Goal: Information Seeking & Learning: Learn about a topic

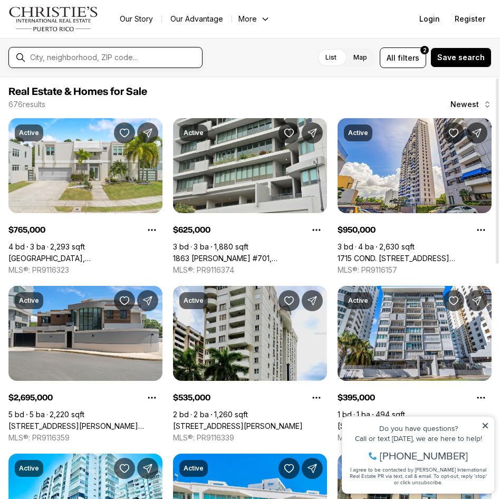
click at [118, 60] on input "text" at bounding box center [114, 57] width 168 height 8
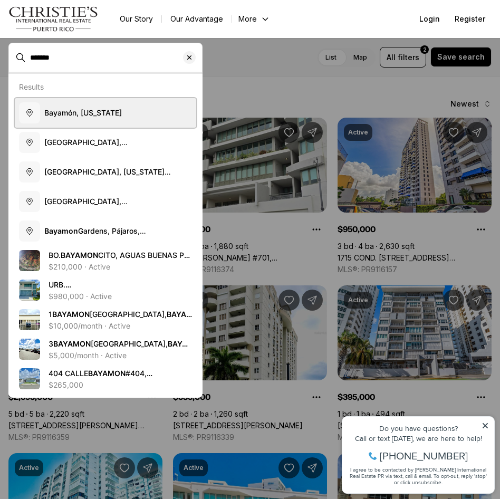
click at [112, 119] on button "Bayamón, Puerto Rico" at bounding box center [106, 113] width 182 height 30
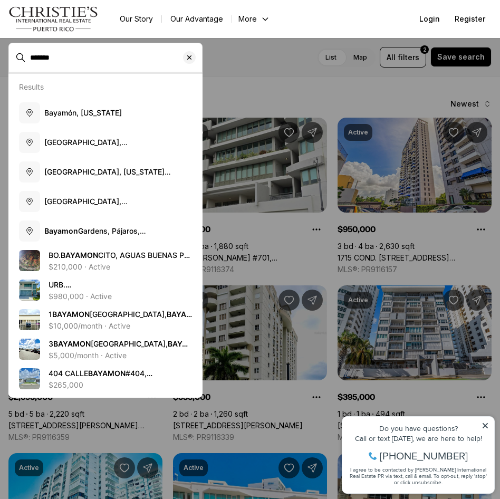
type input "**********"
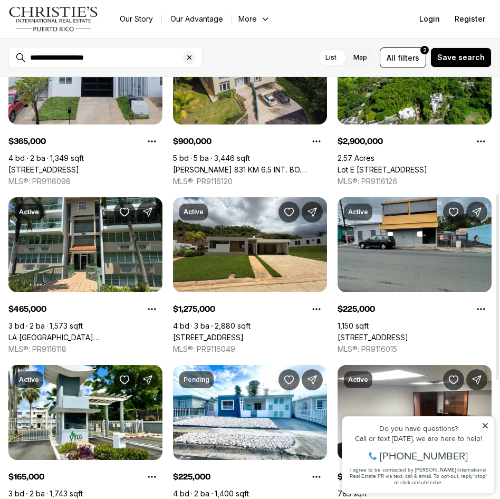
scroll to position [264, 0]
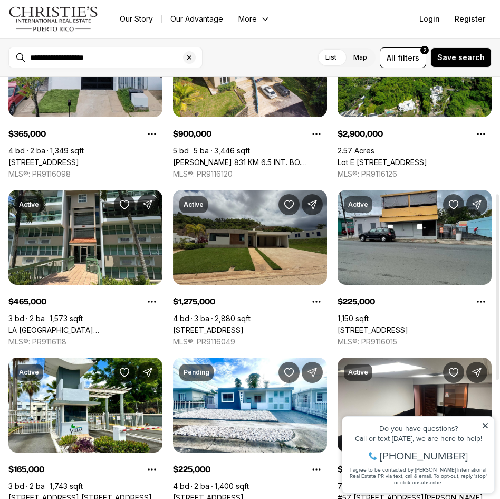
click at [221, 326] on link "162 St. MONTEAZUL #162, GUAYNABO PR, 00969" at bounding box center [208, 331] width 71 height 10
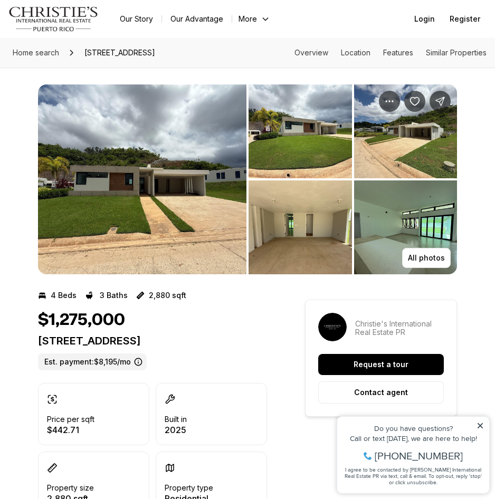
click at [308, 127] on img "View image gallery" at bounding box center [300, 131] width 103 height 94
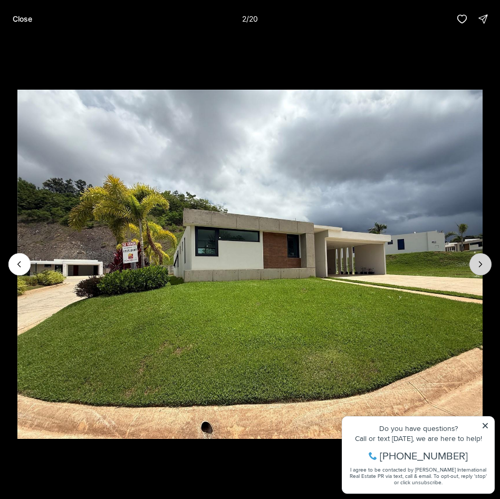
click at [477, 266] on icon "Next slide" at bounding box center [481, 264] width 11 height 11
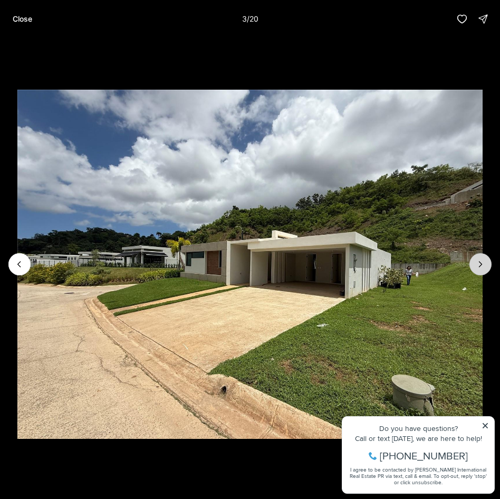
click at [477, 266] on icon "Next slide" at bounding box center [481, 264] width 11 height 11
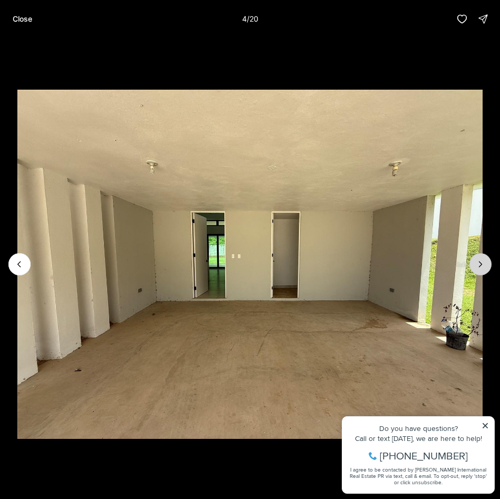
click at [477, 266] on icon "Next slide" at bounding box center [481, 264] width 11 height 11
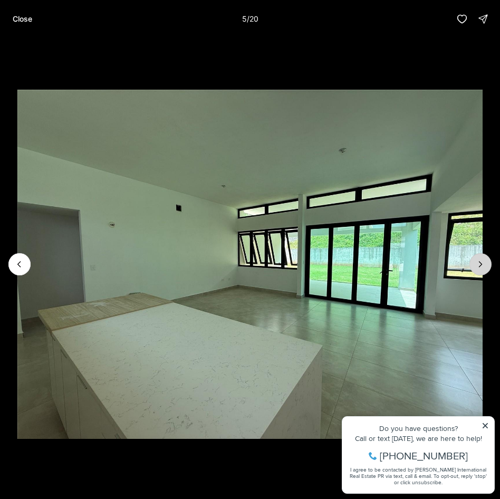
click at [477, 266] on icon "Next slide" at bounding box center [481, 264] width 11 height 11
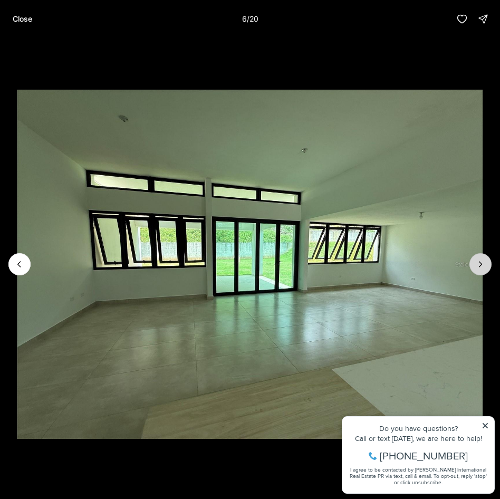
click at [477, 266] on icon "Next slide" at bounding box center [481, 264] width 11 height 11
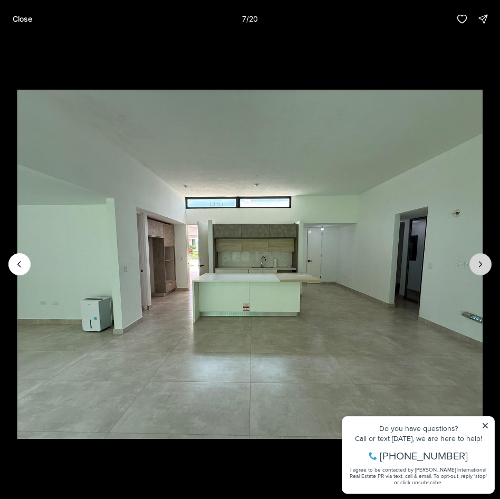
click at [477, 266] on icon "Next slide" at bounding box center [481, 264] width 11 height 11
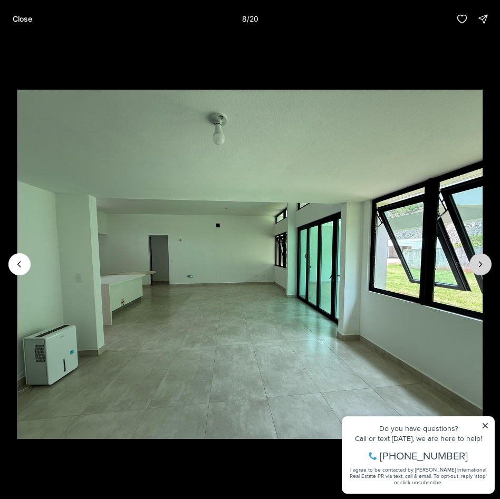
click at [477, 266] on icon "Next slide" at bounding box center [481, 264] width 11 height 11
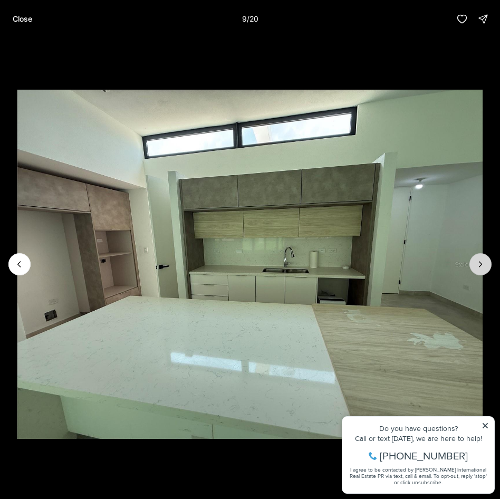
click at [477, 266] on icon "Next slide" at bounding box center [481, 264] width 11 height 11
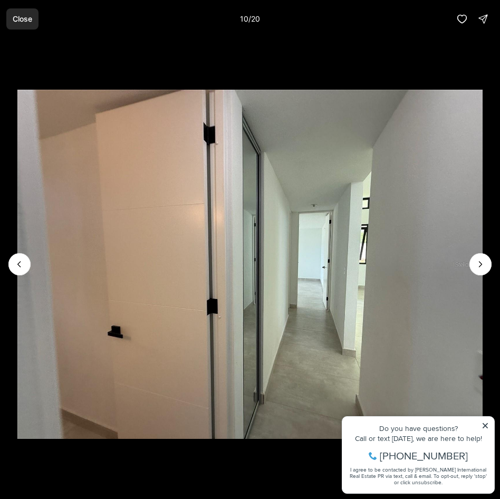
click at [10, 21] on button "Close" at bounding box center [22, 18] width 32 height 21
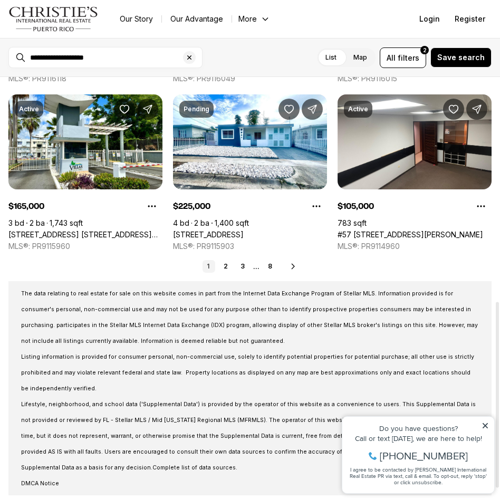
scroll to position [528, 0]
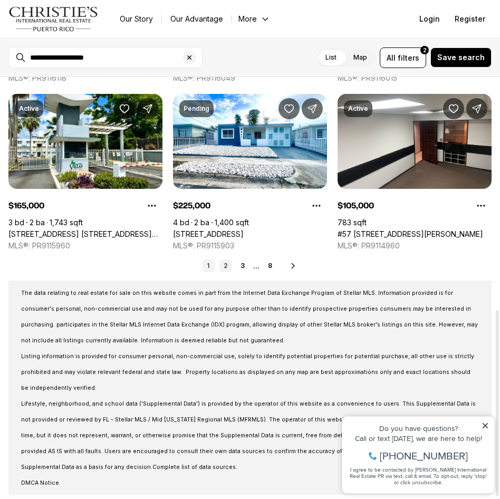
click at [223, 269] on link "2" at bounding box center [226, 266] width 13 height 13
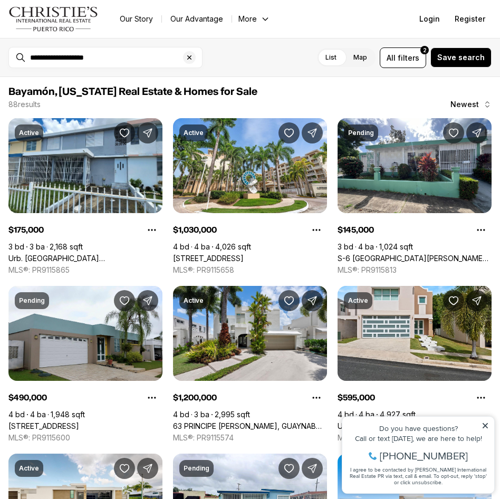
click at [486, 424] on icon at bounding box center [485, 425] width 7 height 7
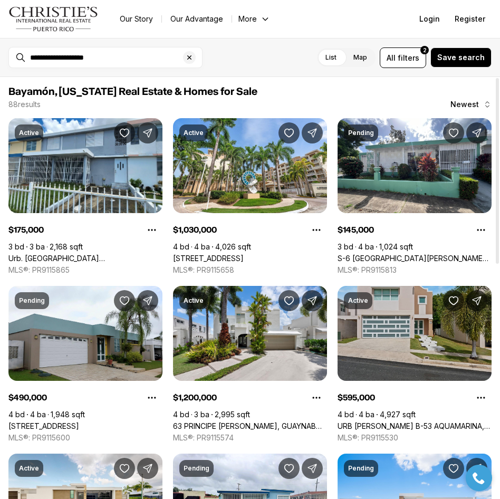
click at [384, 422] on link "URB MIRABELLA B-53 AQUAMARINA, BAYAMON PR, 00961" at bounding box center [415, 427] width 154 height 10
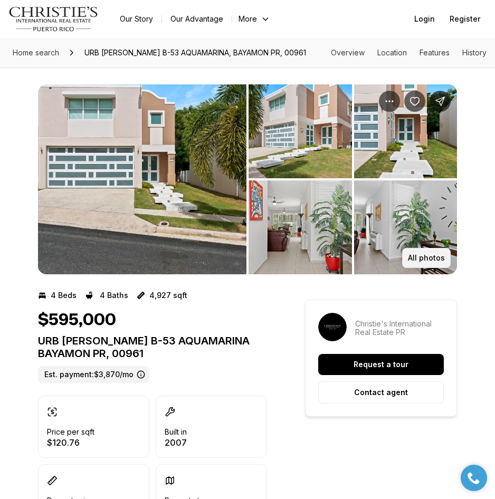
click at [430, 255] on p "All photos" at bounding box center [426, 258] width 37 height 8
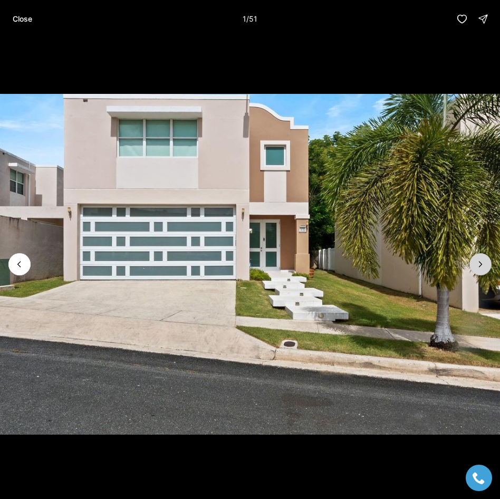
click at [480, 271] on button "Next slide" at bounding box center [481, 264] width 22 height 22
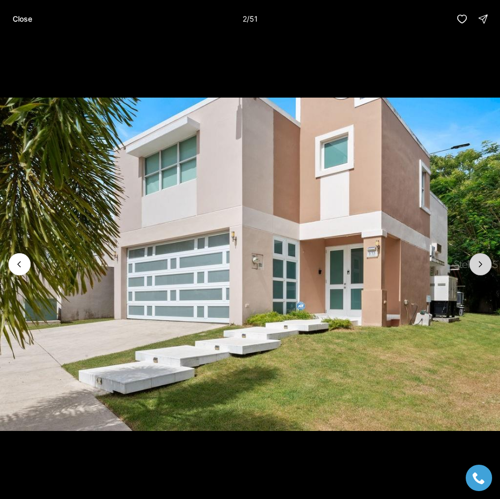
click at [480, 271] on button "Next slide" at bounding box center [481, 264] width 22 height 22
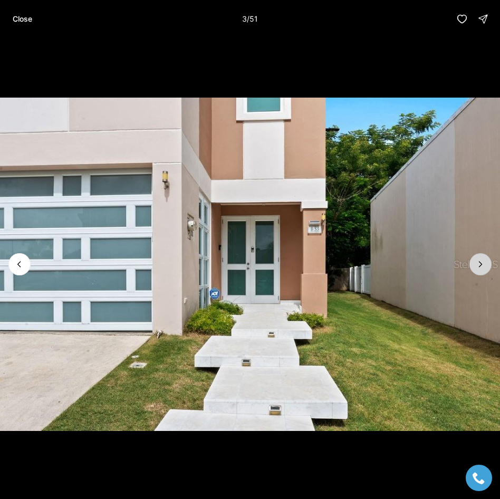
click at [480, 271] on button "Next slide" at bounding box center [481, 264] width 22 height 22
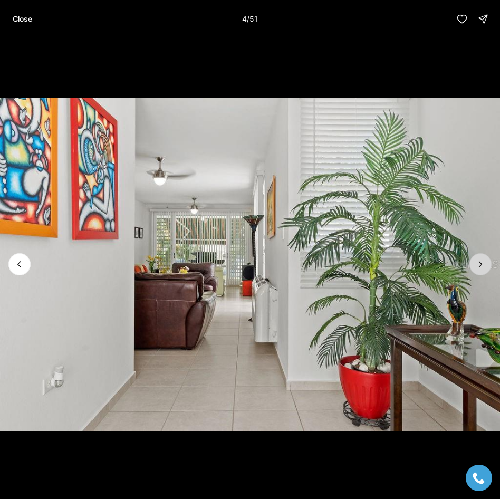
click at [480, 271] on button "Next slide" at bounding box center [481, 264] width 22 height 22
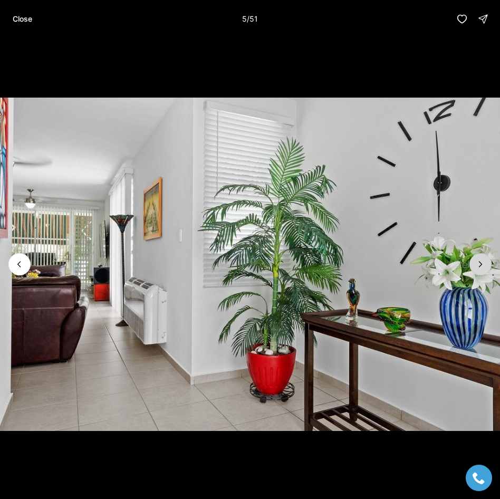
click at [480, 271] on button "Next slide" at bounding box center [481, 264] width 22 height 22
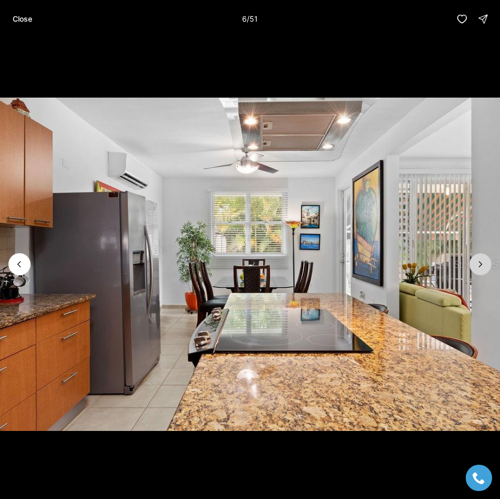
click at [480, 271] on button "Next slide" at bounding box center [481, 264] width 22 height 22
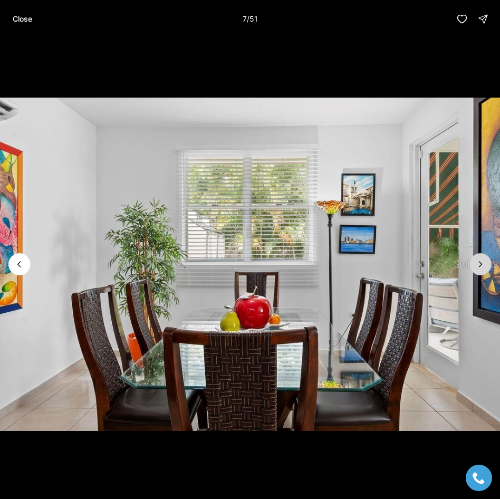
click at [480, 271] on button "Next slide" at bounding box center [481, 264] width 22 height 22
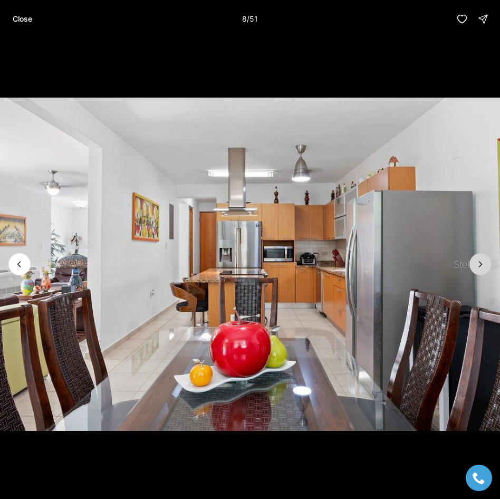
click at [480, 271] on button "Next slide" at bounding box center [481, 264] width 22 height 22
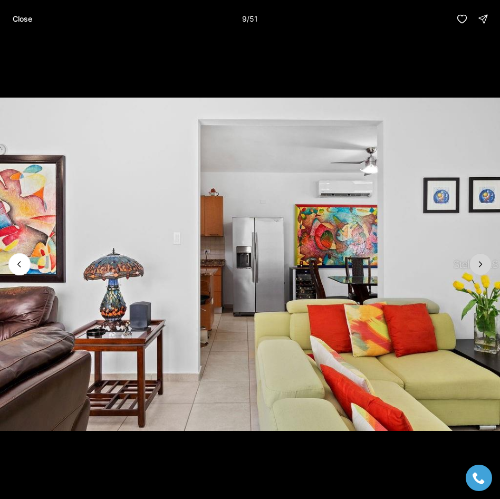
click at [480, 271] on button "Next slide" at bounding box center [481, 264] width 22 height 22
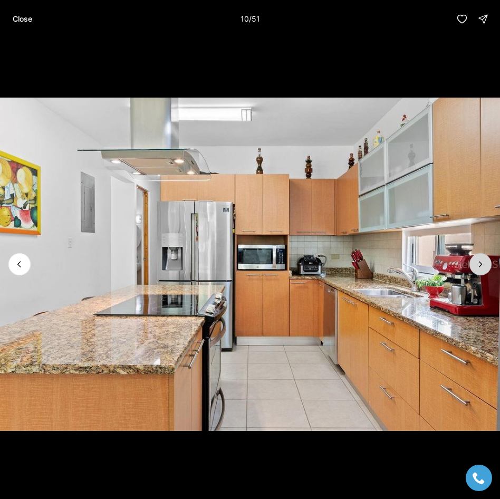
click at [480, 271] on button "Next slide" at bounding box center [481, 264] width 22 height 22
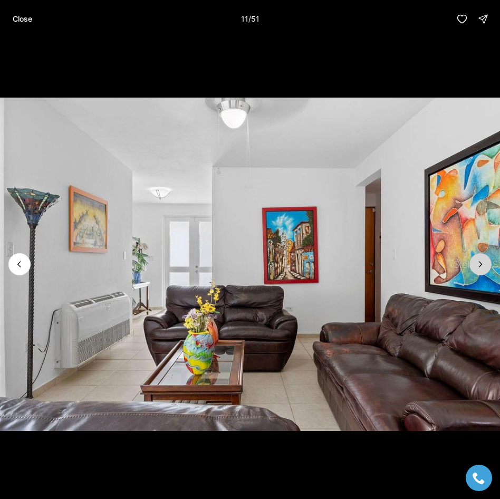
click at [480, 271] on button "Next slide" at bounding box center [481, 264] width 22 height 22
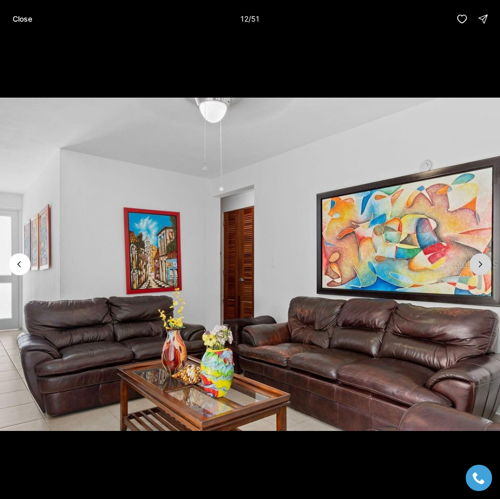
click at [480, 271] on button "Next slide" at bounding box center [481, 264] width 22 height 22
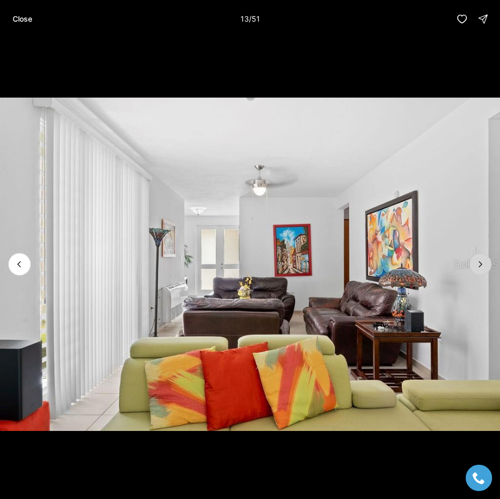
click at [480, 271] on button "Next slide" at bounding box center [481, 264] width 22 height 22
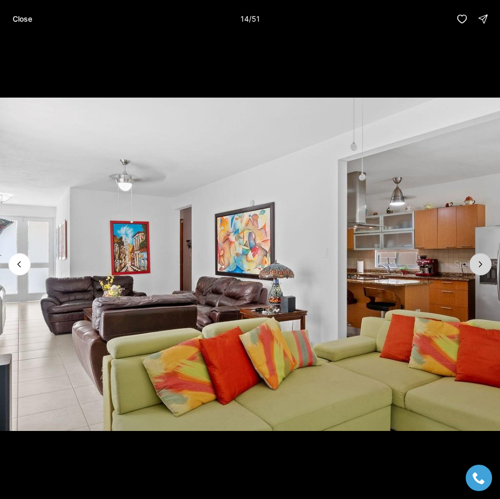
click at [480, 271] on button "Next slide" at bounding box center [481, 264] width 22 height 22
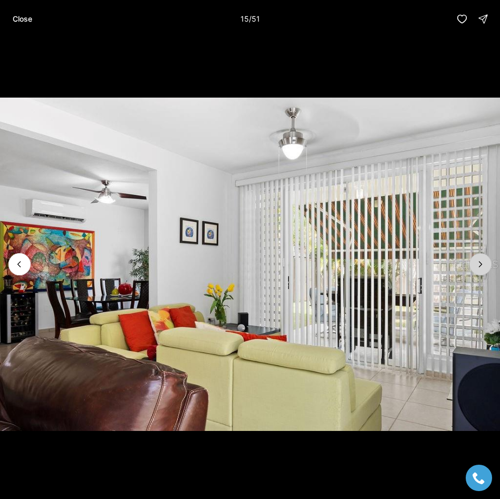
click at [480, 271] on button "Next slide" at bounding box center [481, 264] width 22 height 22
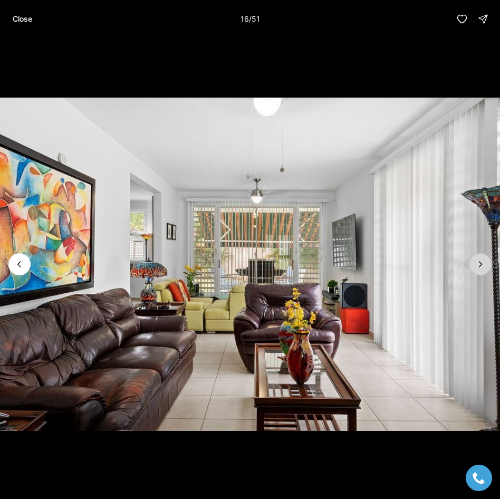
click at [480, 271] on button "Next slide" at bounding box center [481, 264] width 22 height 22
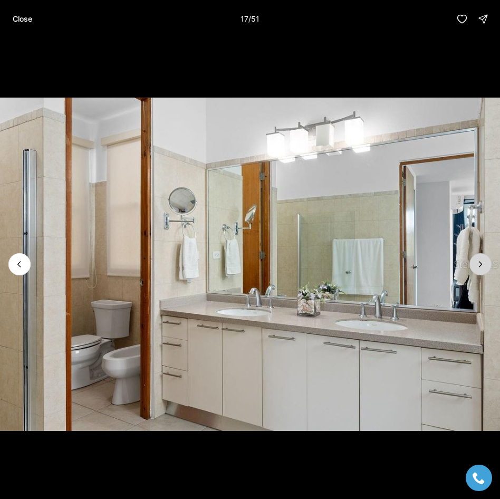
click at [480, 271] on button "Next slide" at bounding box center [481, 264] width 22 height 22
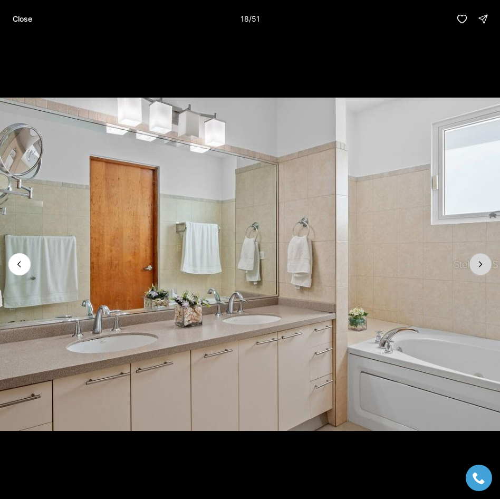
click at [480, 271] on button "Next slide" at bounding box center [481, 264] width 22 height 22
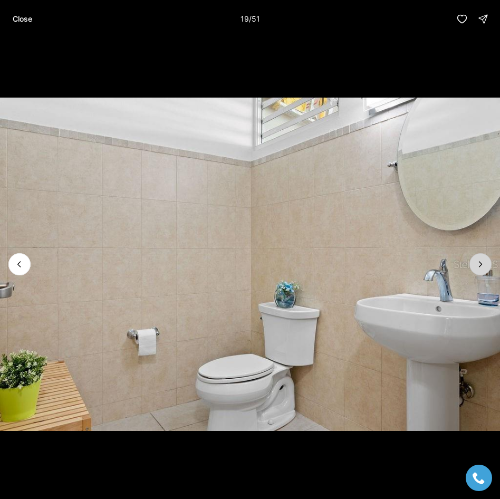
click at [480, 271] on button "Next slide" at bounding box center [481, 264] width 22 height 22
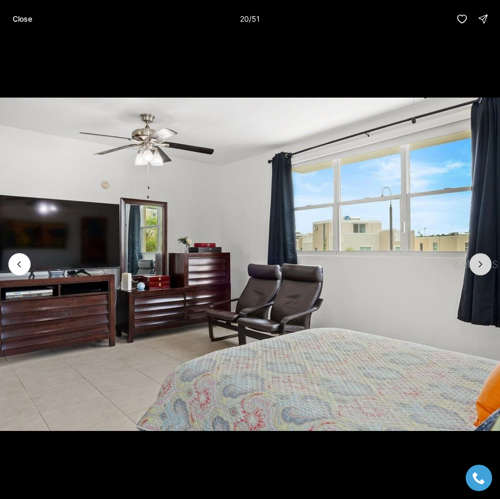
click at [480, 271] on button "Next slide" at bounding box center [481, 264] width 22 height 22
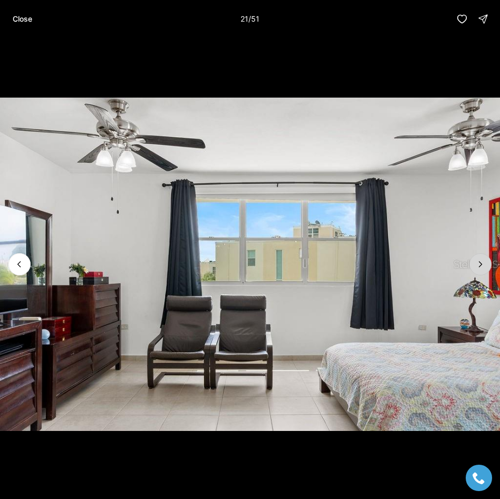
click at [480, 271] on button "Next slide" at bounding box center [481, 264] width 22 height 22
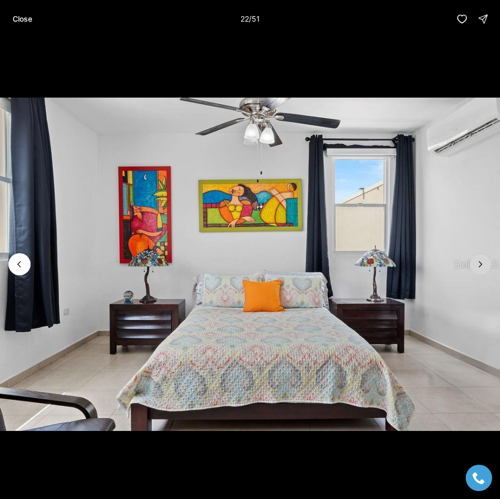
click at [480, 271] on button "Next slide" at bounding box center [481, 264] width 22 height 22
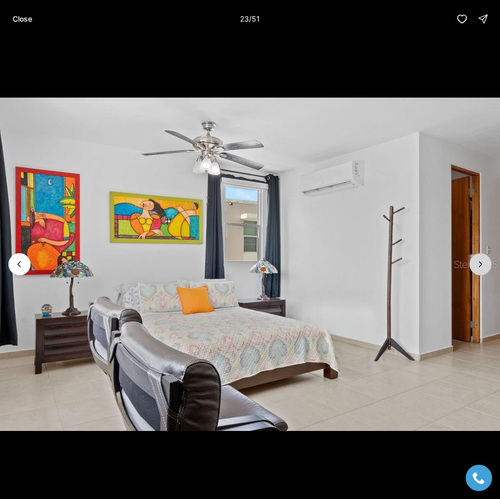
click at [480, 271] on button "Next slide" at bounding box center [481, 264] width 22 height 22
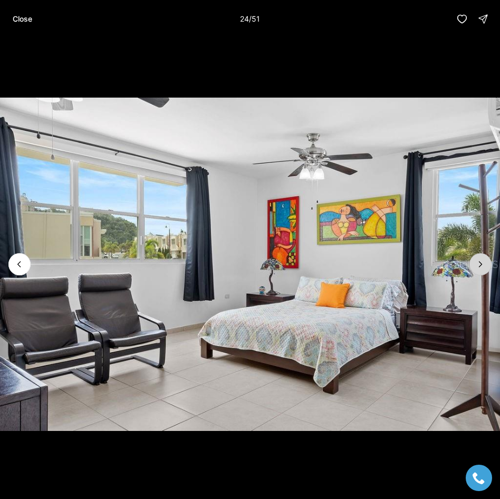
click at [480, 271] on button "Next slide" at bounding box center [481, 264] width 22 height 22
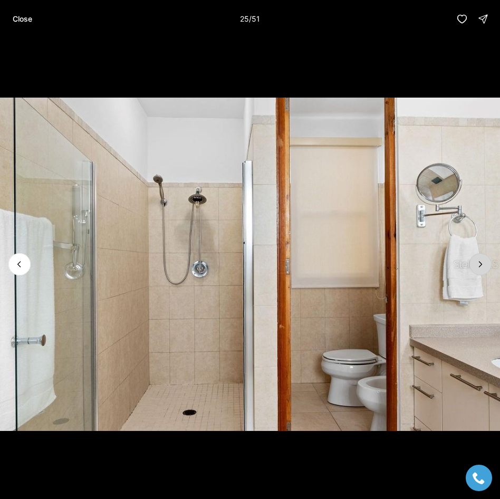
click at [480, 271] on button "Next slide" at bounding box center [481, 264] width 22 height 22
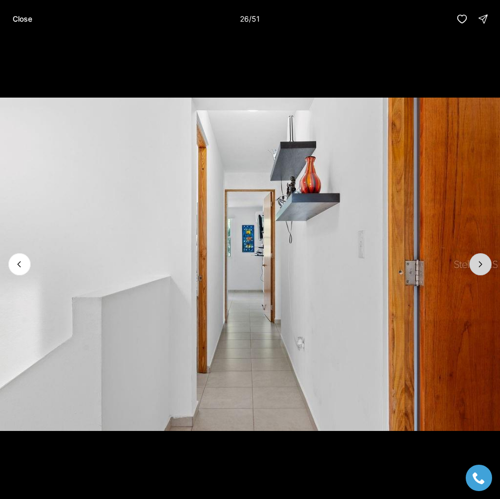
click at [480, 271] on button "Next slide" at bounding box center [481, 264] width 22 height 22
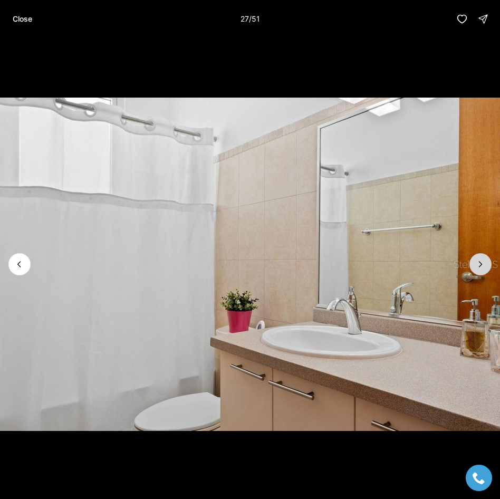
click at [480, 271] on button "Next slide" at bounding box center [481, 264] width 22 height 22
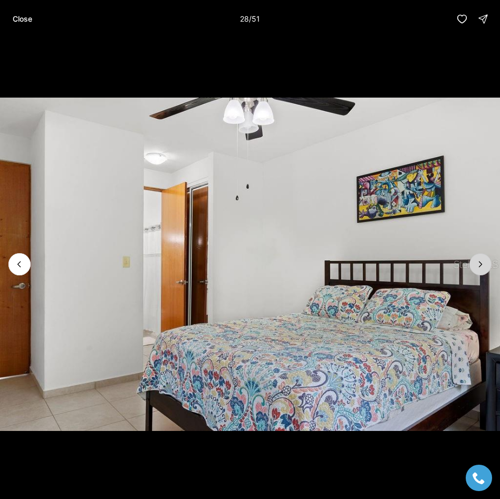
click at [480, 271] on button "Next slide" at bounding box center [481, 264] width 22 height 22
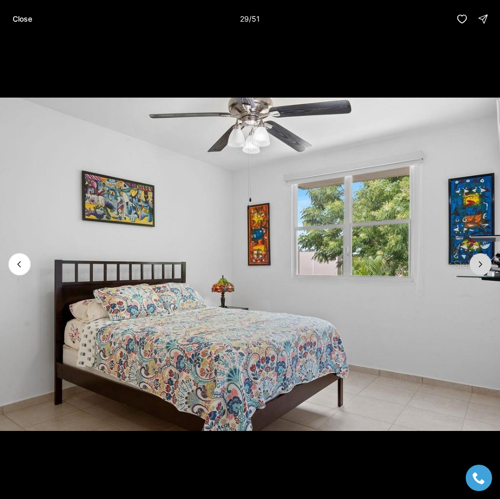
click at [480, 271] on button "Next slide" at bounding box center [481, 264] width 22 height 22
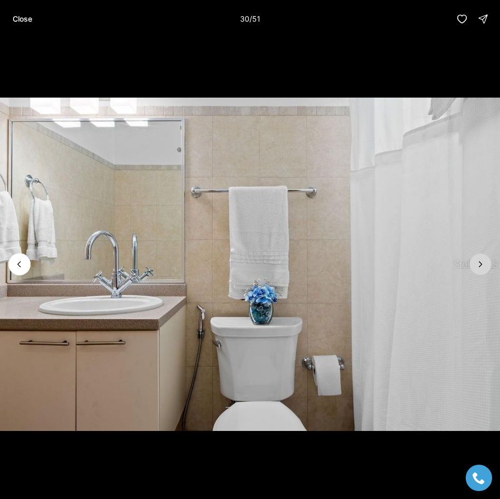
click at [480, 271] on button "Next slide" at bounding box center [481, 264] width 22 height 22
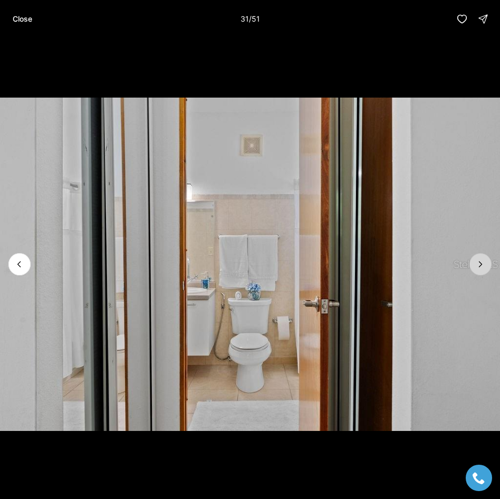
click at [480, 271] on button "Next slide" at bounding box center [481, 264] width 22 height 22
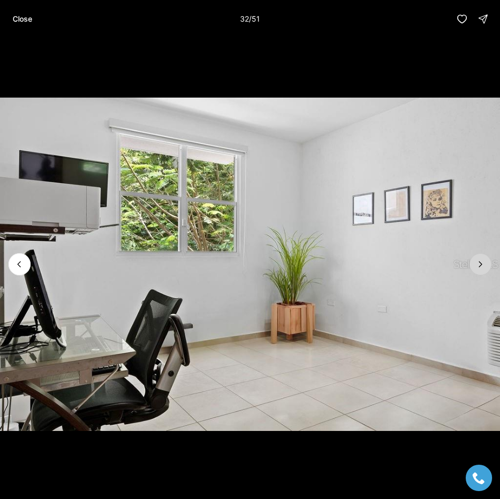
click at [480, 271] on button "Next slide" at bounding box center [481, 264] width 22 height 22
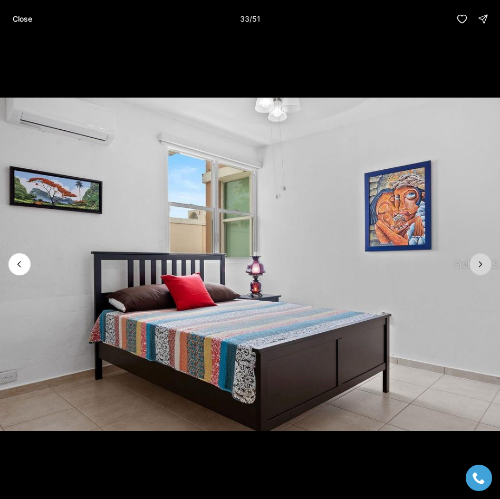
click at [480, 271] on button "Next slide" at bounding box center [481, 264] width 22 height 22
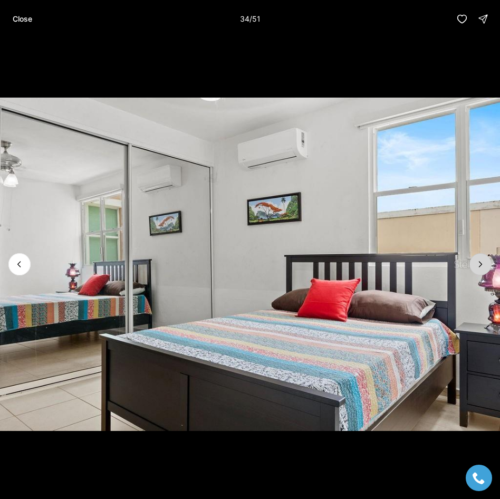
click at [480, 271] on button "Next slide" at bounding box center [481, 264] width 22 height 22
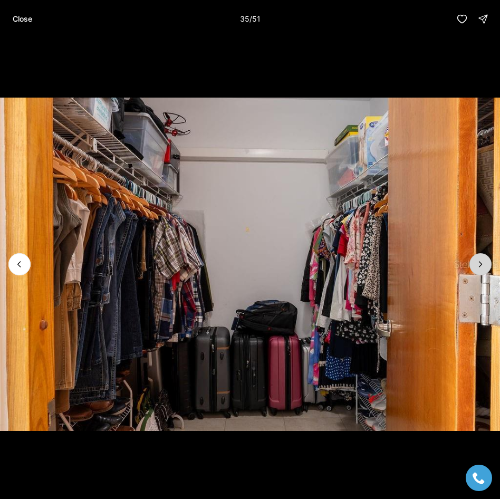
click at [480, 271] on button "Next slide" at bounding box center [481, 264] width 22 height 22
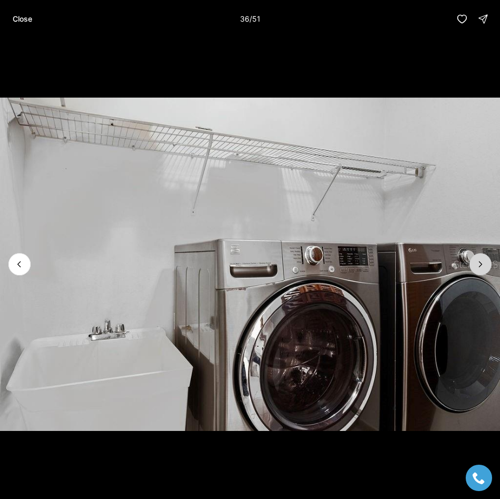
click at [480, 271] on button "Next slide" at bounding box center [481, 264] width 22 height 22
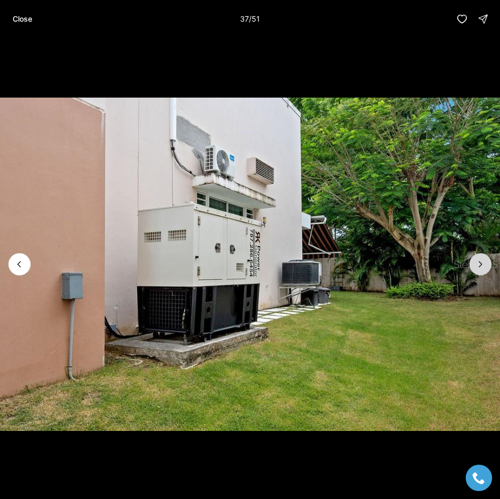
click at [480, 271] on button "Next slide" at bounding box center [481, 264] width 22 height 22
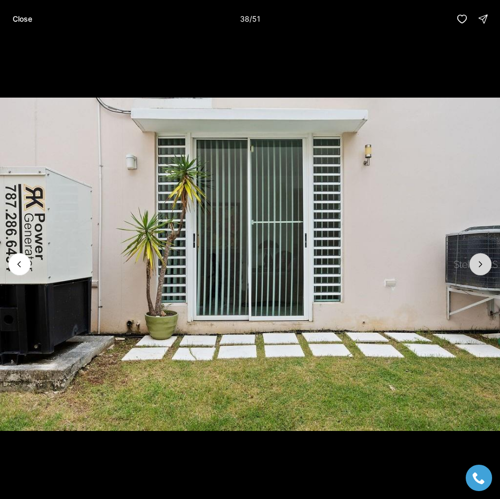
click at [480, 271] on button "Next slide" at bounding box center [481, 264] width 22 height 22
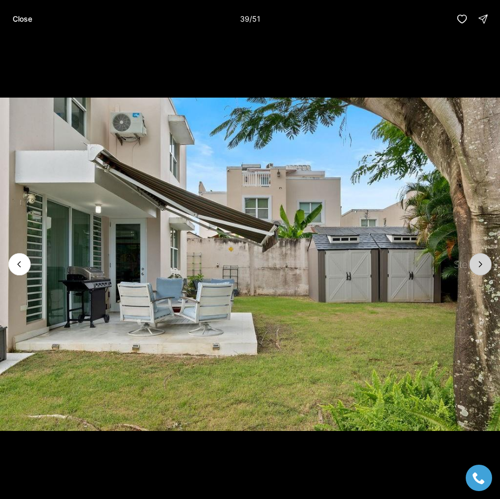
click at [480, 271] on button "Next slide" at bounding box center [481, 264] width 22 height 22
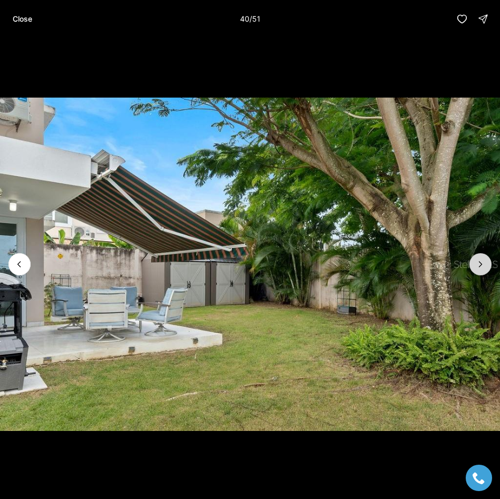
click at [480, 271] on button "Next slide" at bounding box center [481, 264] width 22 height 22
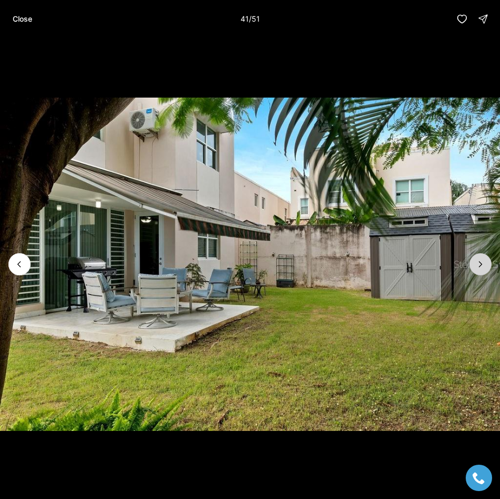
click at [480, 271] on button "Next slide" at bounding box center [481, 264] width 22 height 22
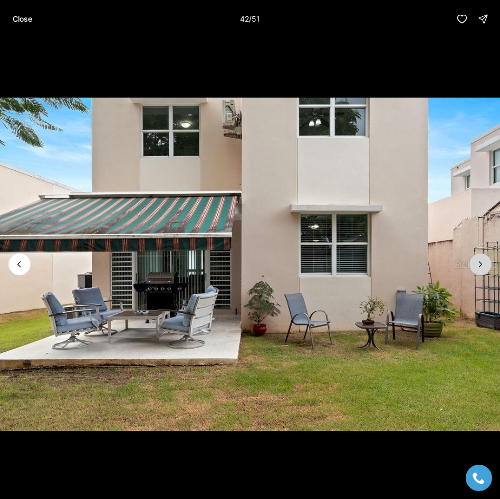
click at [480, 271] on button "Next slide" at bounding box center [481, 264] width 22 height 22
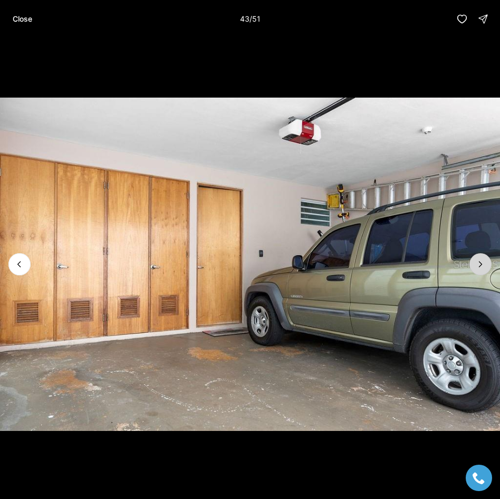
click at [480, 271] on button "Next slide" at bounding box center [481, 264] width 22 height 22
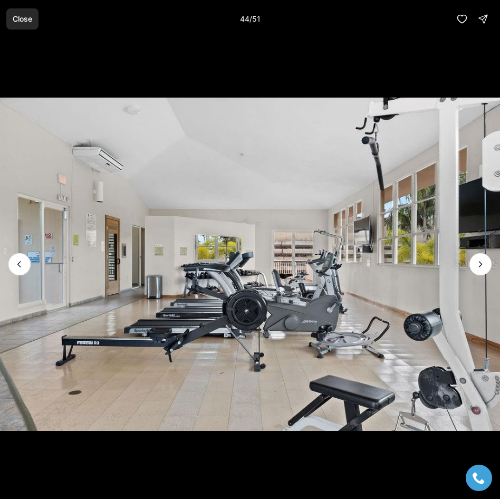
click at [33, 26] on button "Close" at bounding box center [22, 18] width 32 height 21
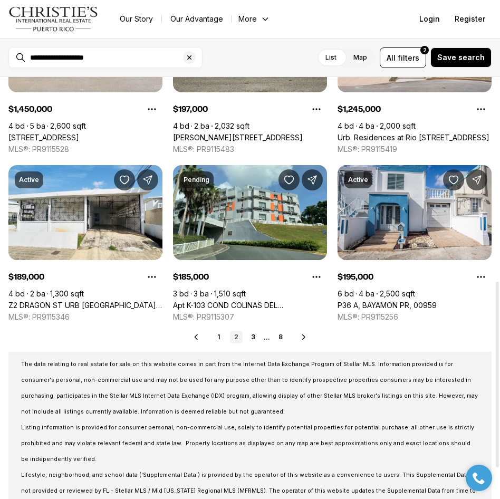
scroll to position [475, 0]
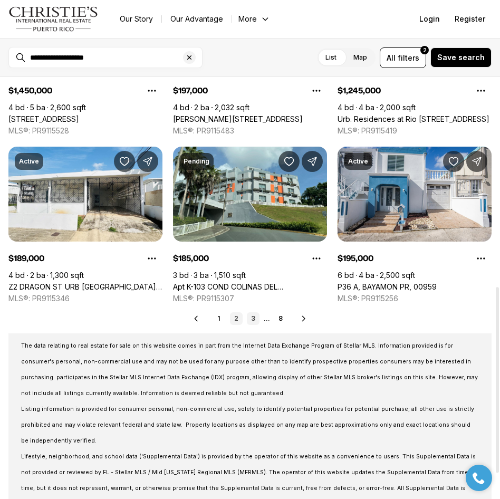
click at [256, 317] on link "3" at bounding box center [253, 319] width 13 height 13
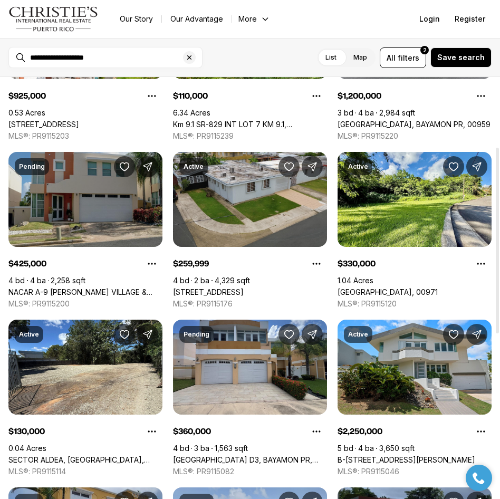
scroll to position [158, 0]
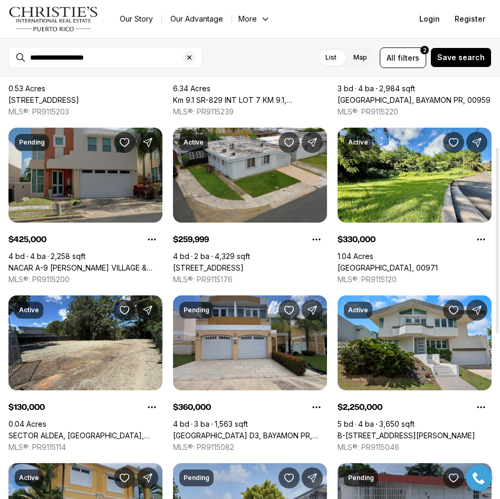
click at [78, 263] on link "NACAR A-9 [PERSON_NAME] VILLAGE & CLUB, [GEOGRAPHIC_DATA] PR, 00961" at bounding box center [85, 268] width 154 height 10
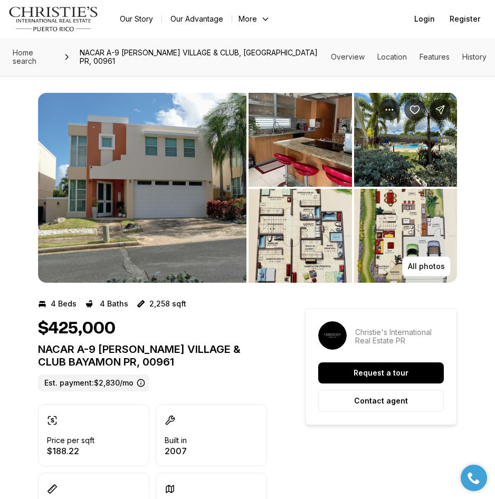
click at [313, 163] on img "View image gallery" at bounding box center [300, 140] width 103 height 94
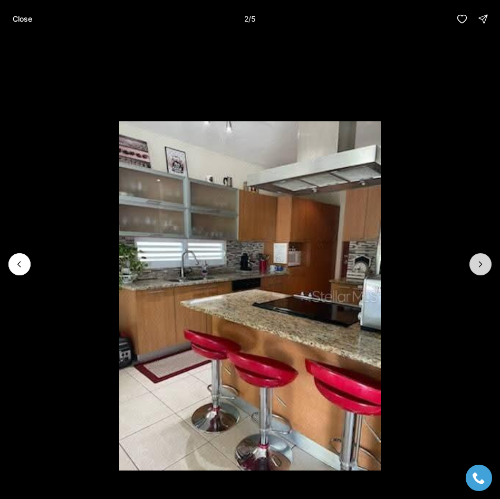
click at [476, 264] on icon "Next slide" at bounding box center [481, 264] width 11 height 11
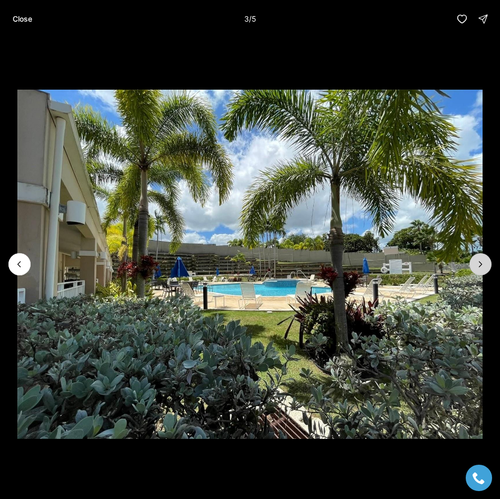
click at [476, 264] on icon "Next slide" at bounding box center [481, 264] width 11 height 11
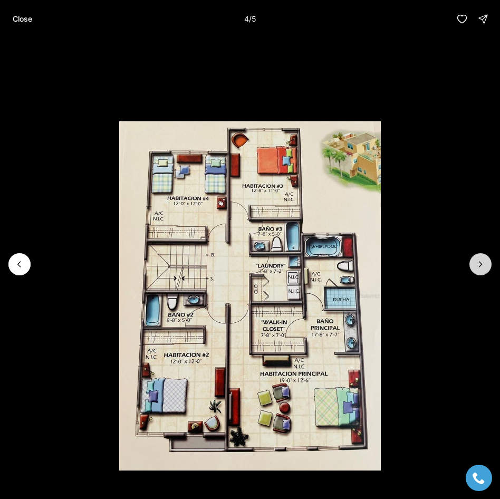
click at [476, 264] on icon "Next slide" at bounding box center [481, 264] width 11 height 11
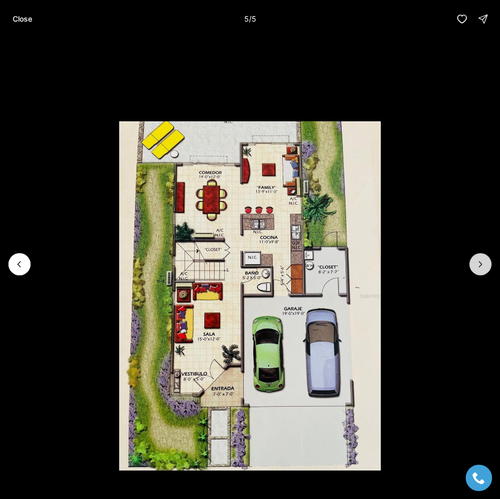
click at [476, 264] on div at bounding box center [481, 264] width 22 height 22
click at [21, 16] on p "Close" at bounding box center [23, 19] width 20 height 8
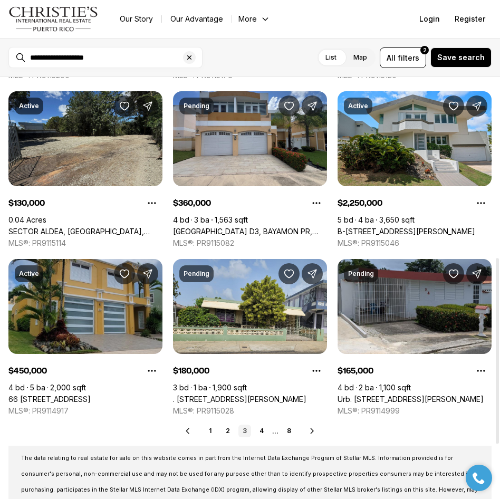
scroll to position [422, 0]
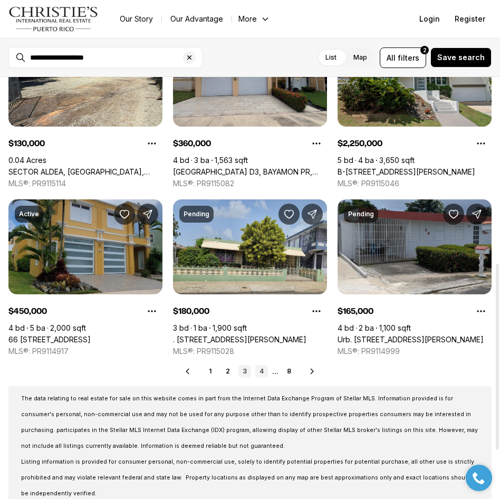
click at [261, 374] on link "4" at bounding box center [261, 371] width 13 height 13
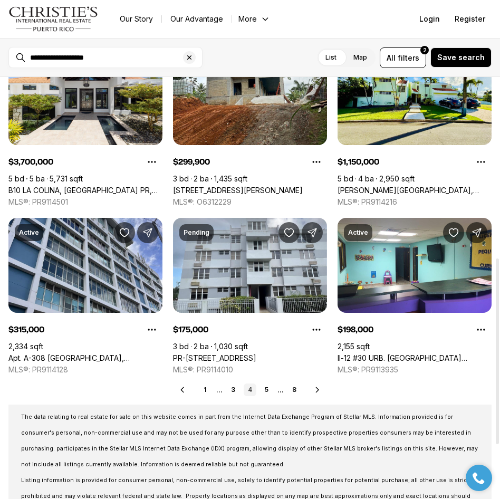
scroll to position [422, 0]
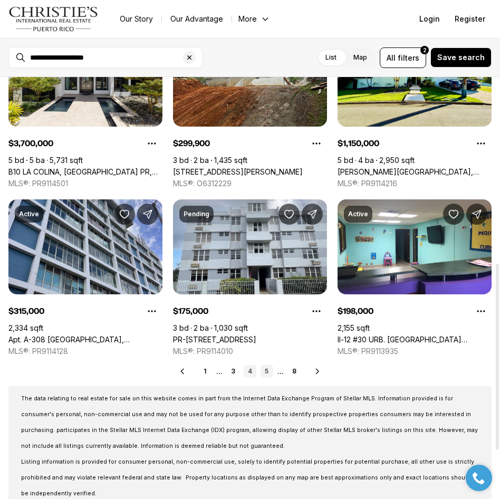
click at [268, 373] on link "5" at bounding box center [267, 371] width 13 height 13
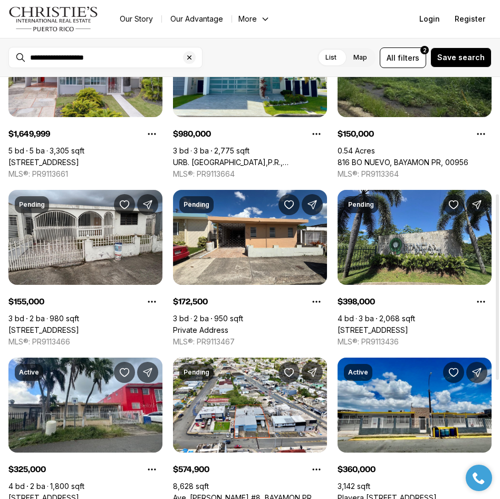
scroll to position [370, 0]
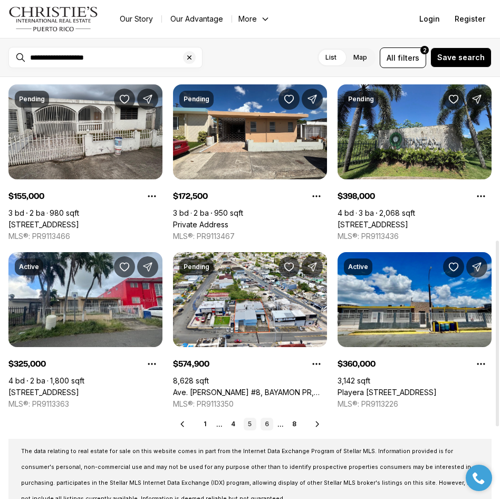
click at [264, 422] on link "6" at bounding box center [267, 424] width 13 height 13
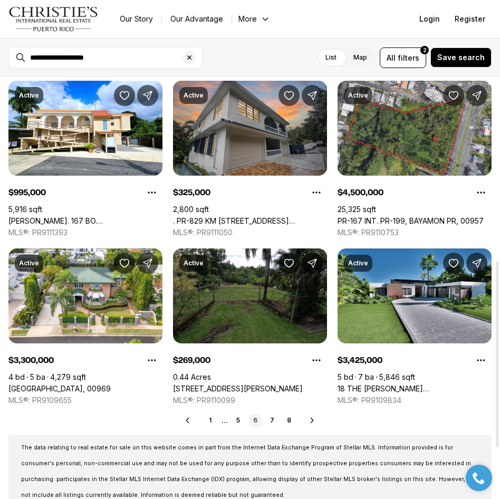
scroll to position [422, 0]
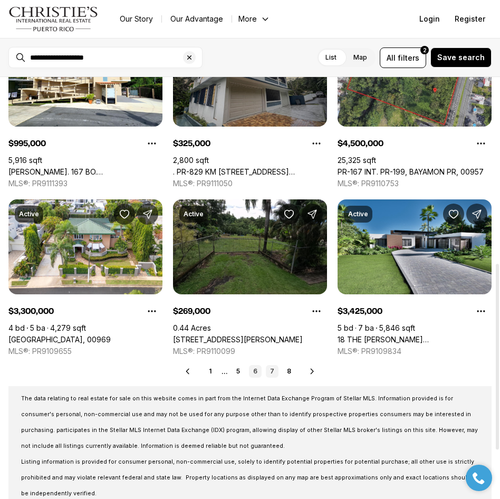
click at [275, 371] on link "7" at bounding box center [272, 371] width 13 height 13
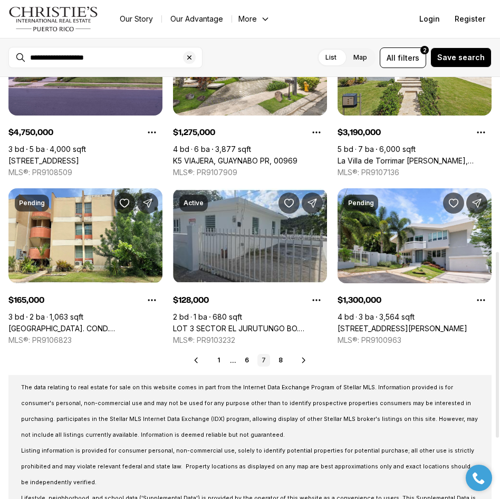
scroll to position [475, 0]
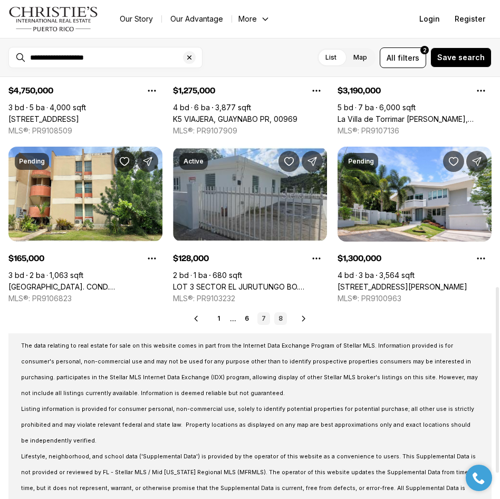
click at [282, 319] on link "8" at bounding box center [281, 319] width 13 height 13
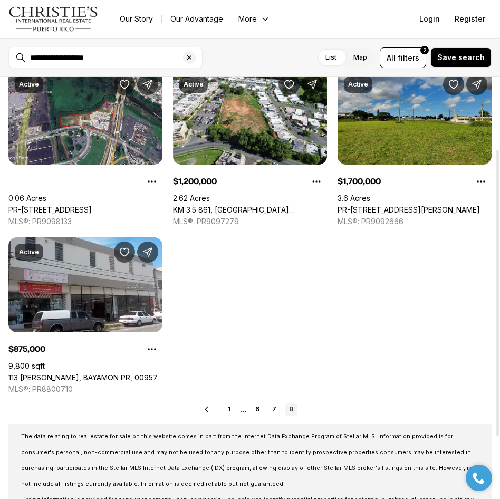
scroll to position [106, 0]
